Goal: Communication & Community: Answer question/provide support

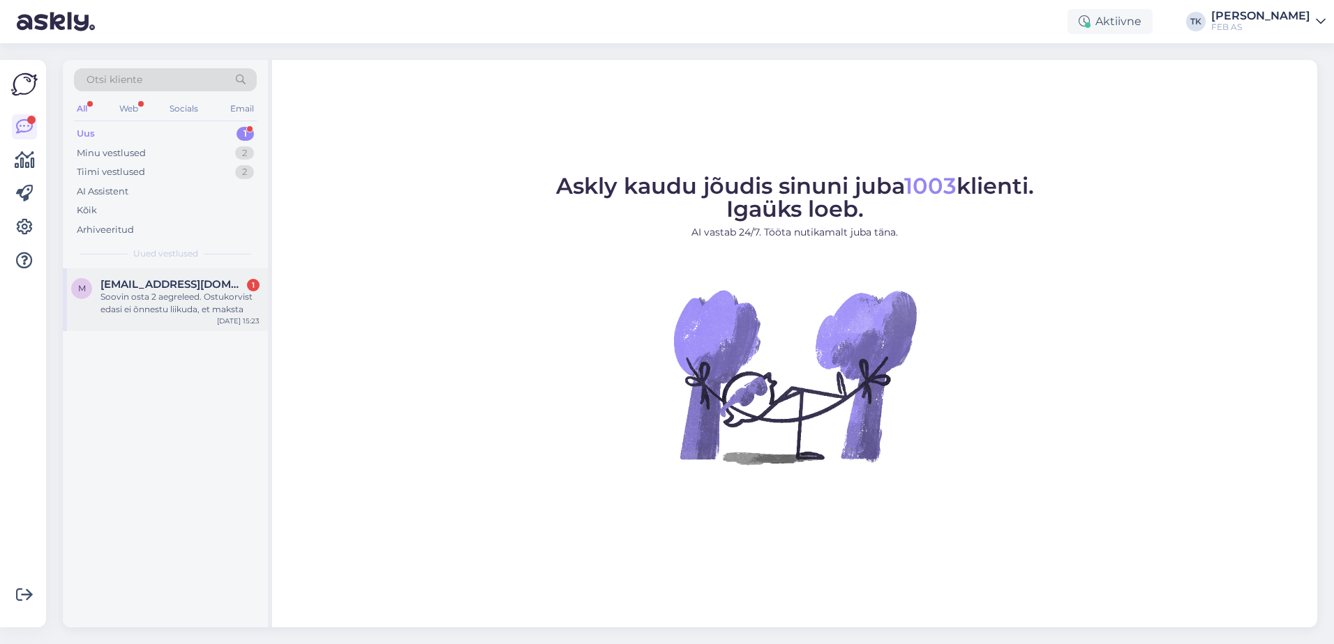
click at [178, 299] on div "Soovin osta 2 aegreleed. Ostukorvist edasi ei õnnestu liikuda, et maksta" at bounding box center [179, 303] width 159 height 25
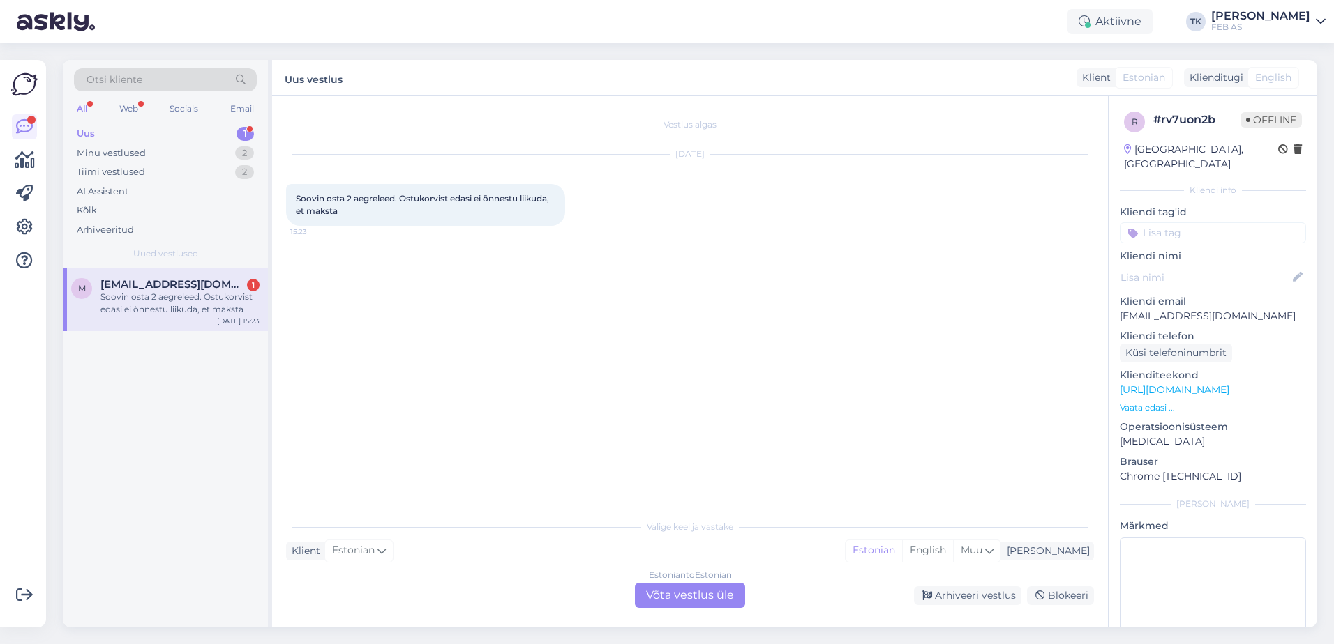
click at [713, 603] on div "Estonian to Estonian Võta vestlus üle" at bounding box center [690, 595] width 110 height 25
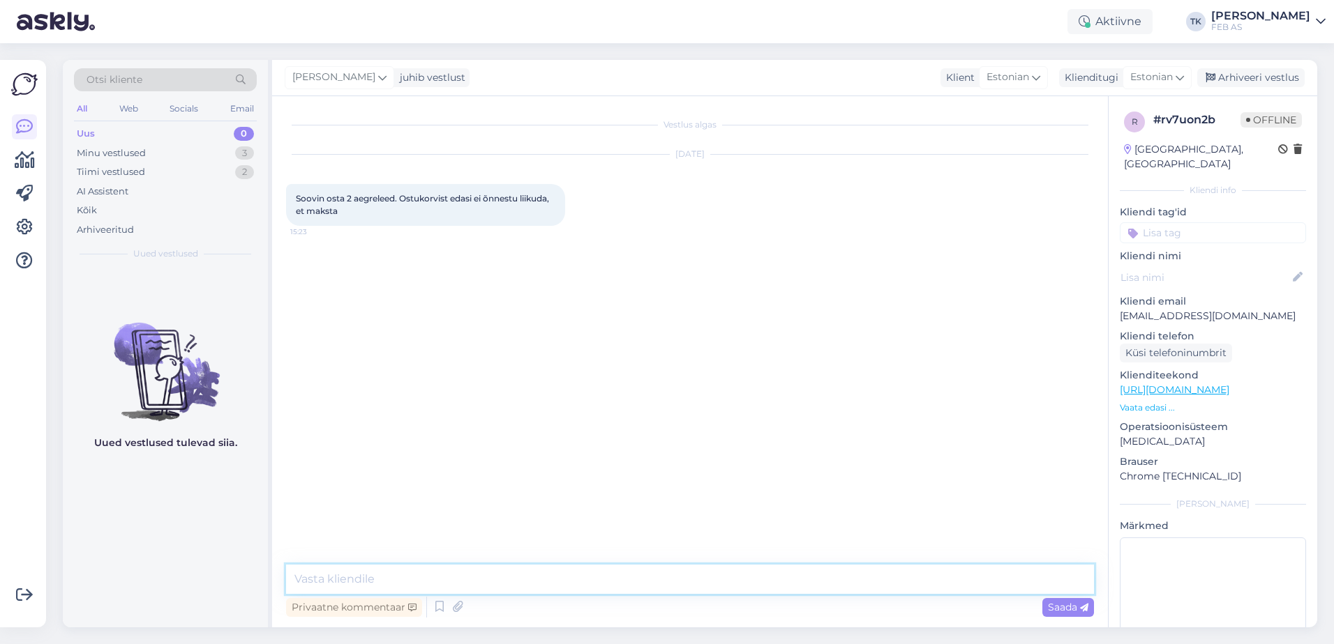
click at [517, 576] on textarea at bounding box center [690, 579] width 808 height 29
type textarea "Tere!"
type textarea "Hetkel esineb meie kodulehel tehnilisi tõrkeid."
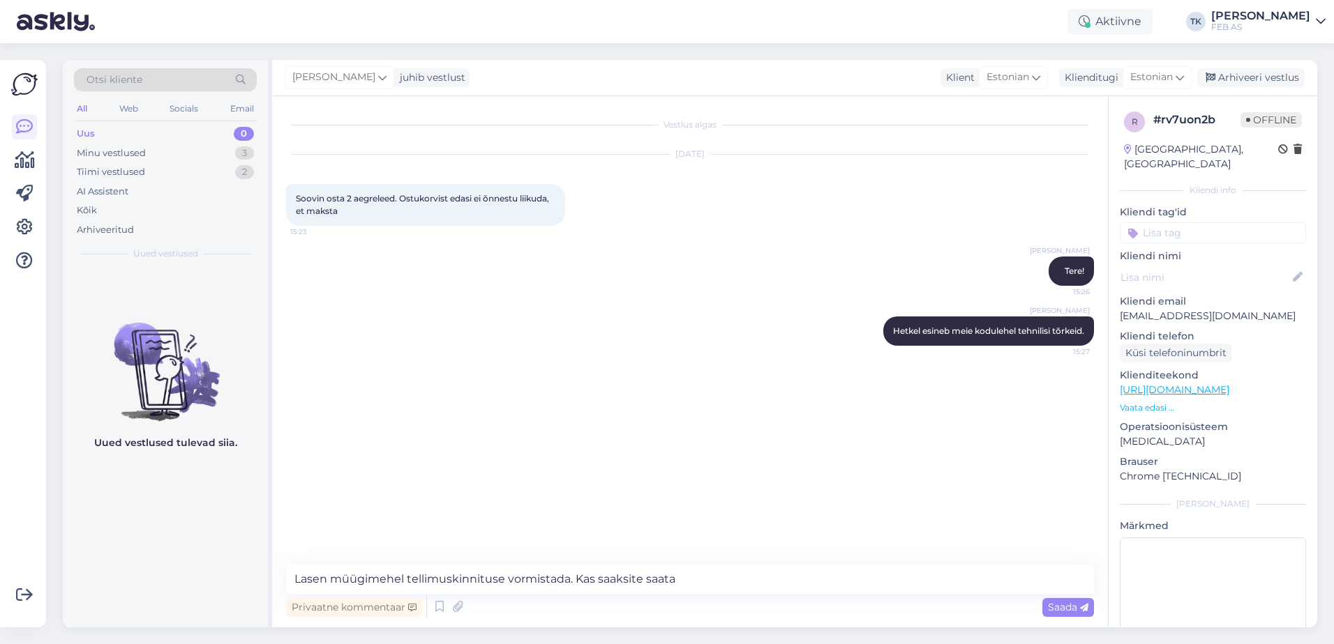
click at [1163, 402] on p "Vaata edasi ..." at bounding box center [1212, 408] width 186 height 13
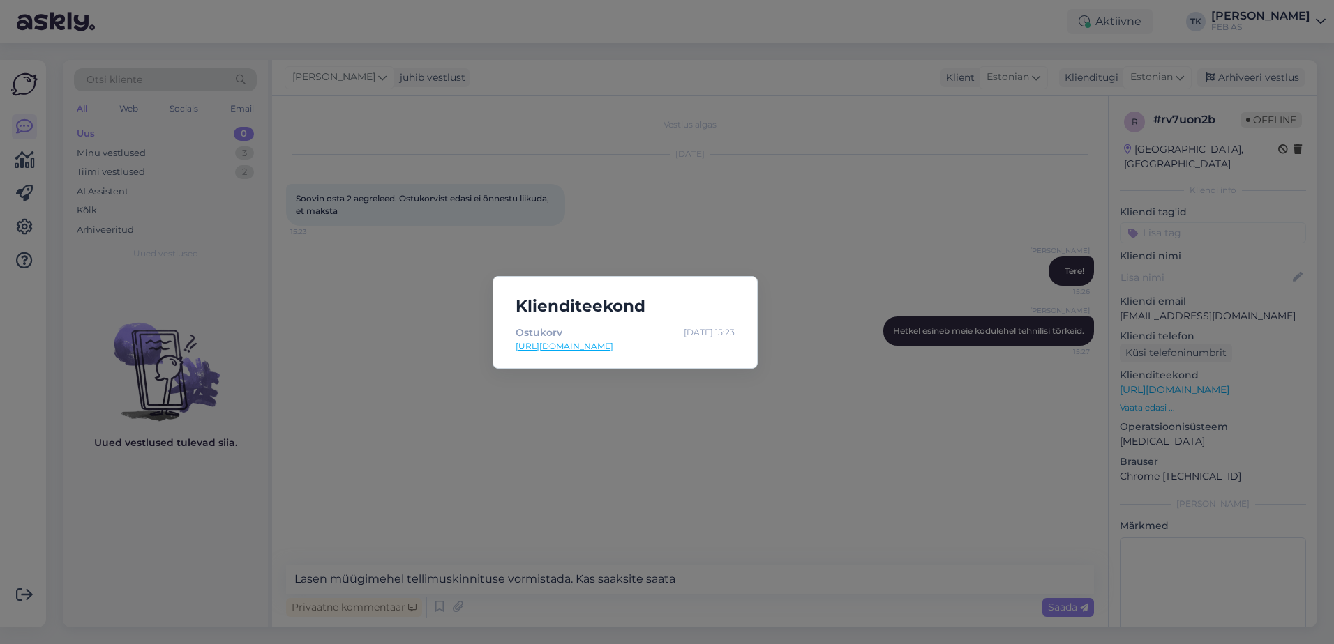
click at [631, 349] on link "[URL][DOMAIN_NAME]" at bounding box center [624, 346] width 219 height 13
click at [724, 418] on div "Klienditeekond Ostukorv [DATE] 15:23 [URL][DOMAIN_NAME]" at bounding box center [667, 322] width 1334 height 644
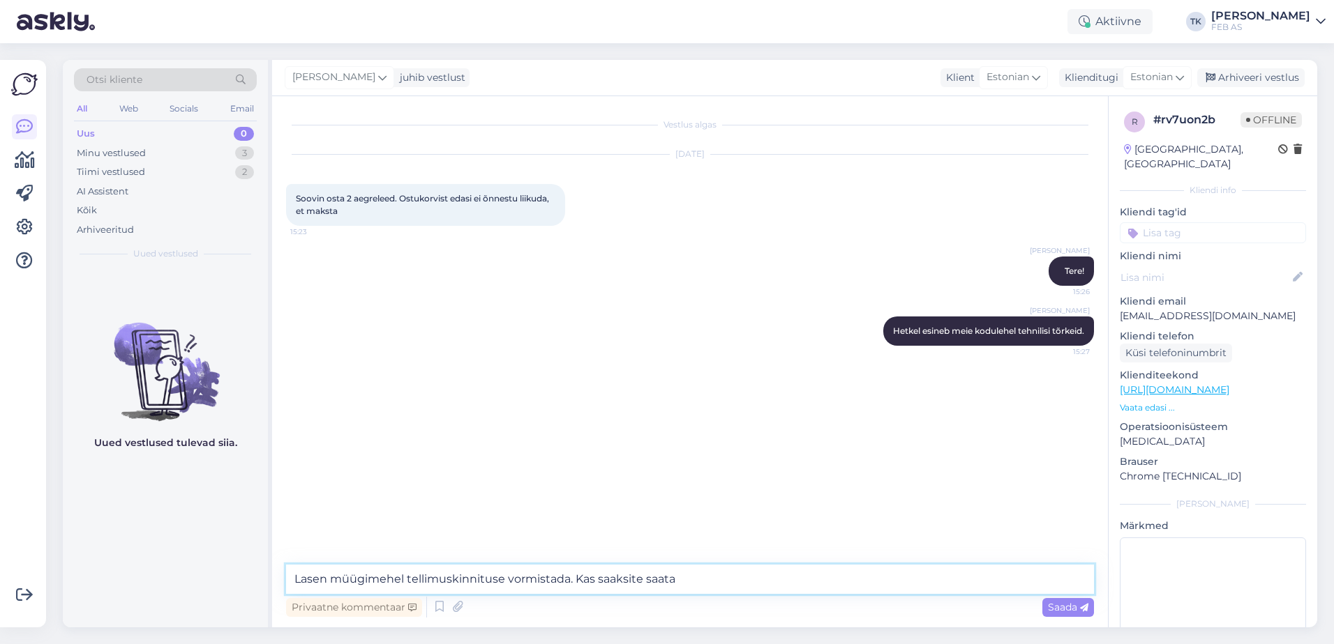
click at [734, 571] on textarea "Lasen müügimehel tellimuskinnituse vormistada. Kas saaksite saata" at bounding box center [690, 579] width 808 height 29
type textarea "Lasen müügimehel tellimuskinnituse vormistada. Kas saaksite saata tootekoodid? …"
